Goal: Information Seeking & Learning: Learn about a topic

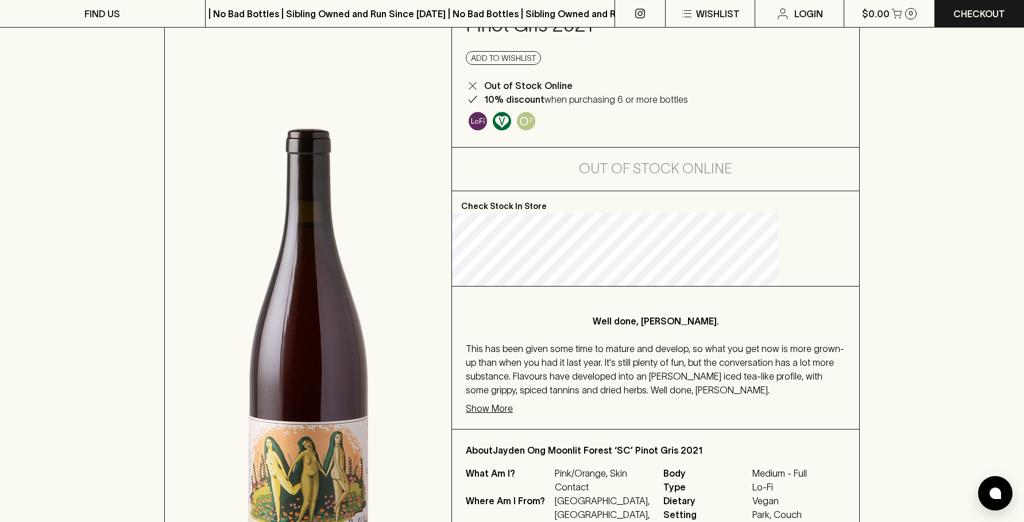
scroll to position [115, 0]
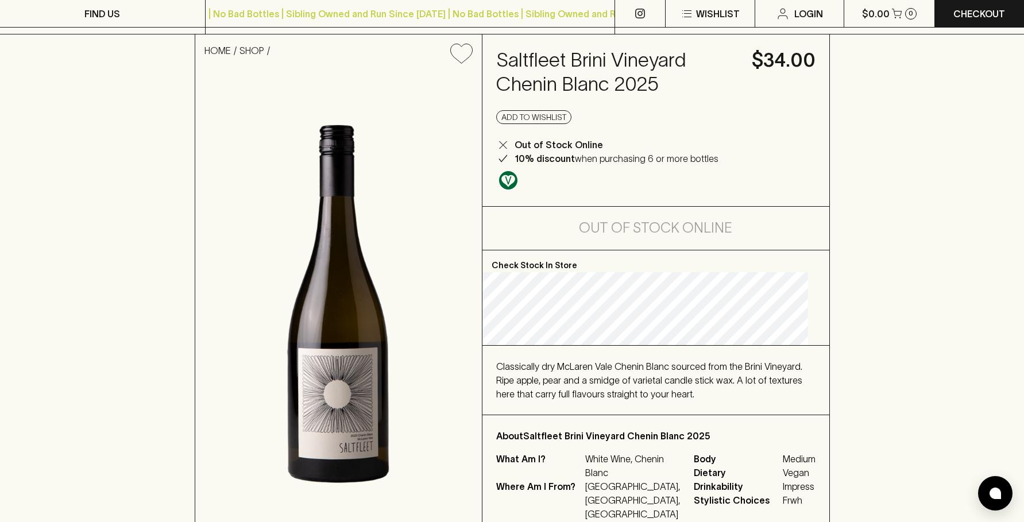
scroll to position [115, 0]
